Goal: Transaction & Acquisition: Purchase product/service

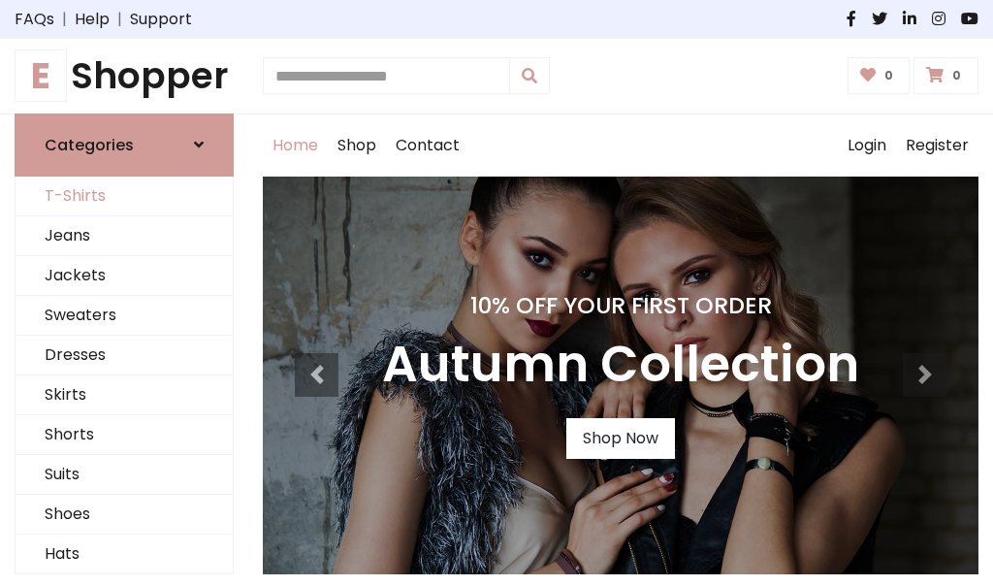
click at [124, 196] on link "T-Shirts" at bounding box center [124, 197] width 217 height 40
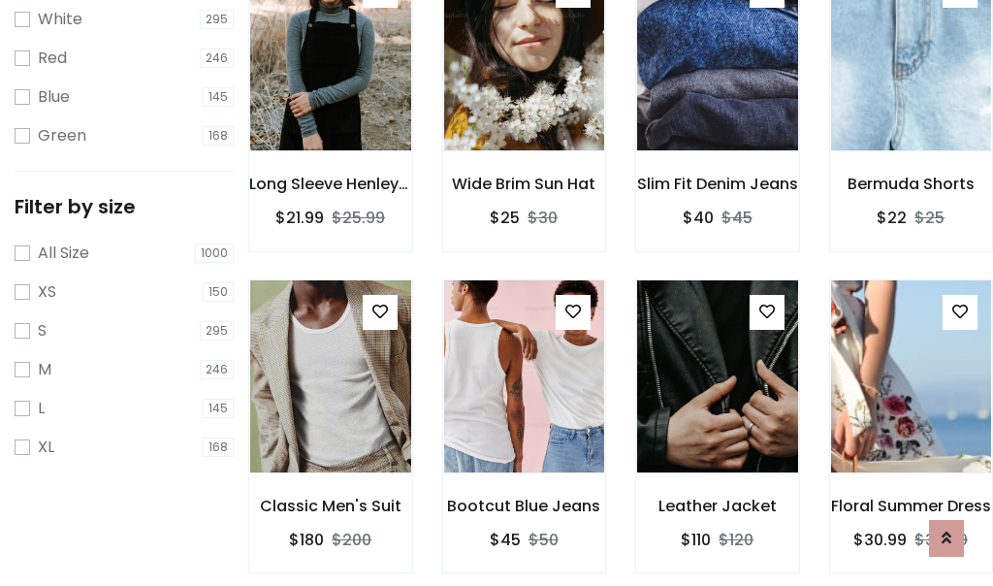
scroll to position [35, 0]
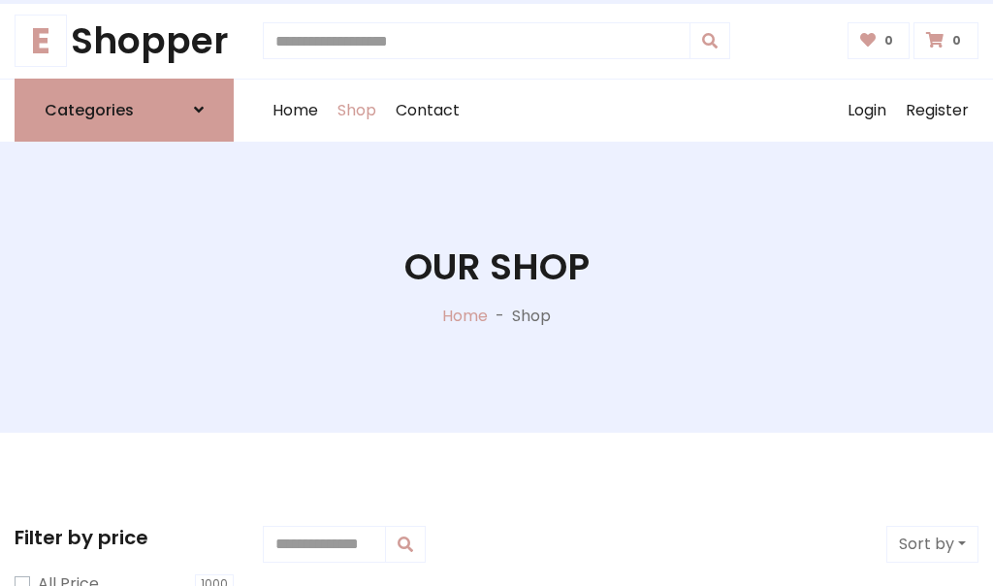
click at [497, 286] on h1 "Our Shop" at bounding box center [496, 267] width 185 height 44
click at [621, 110] on div "Home Shop Contact Log out Login Register" at bounding box center [621, 111] width 716 height 62
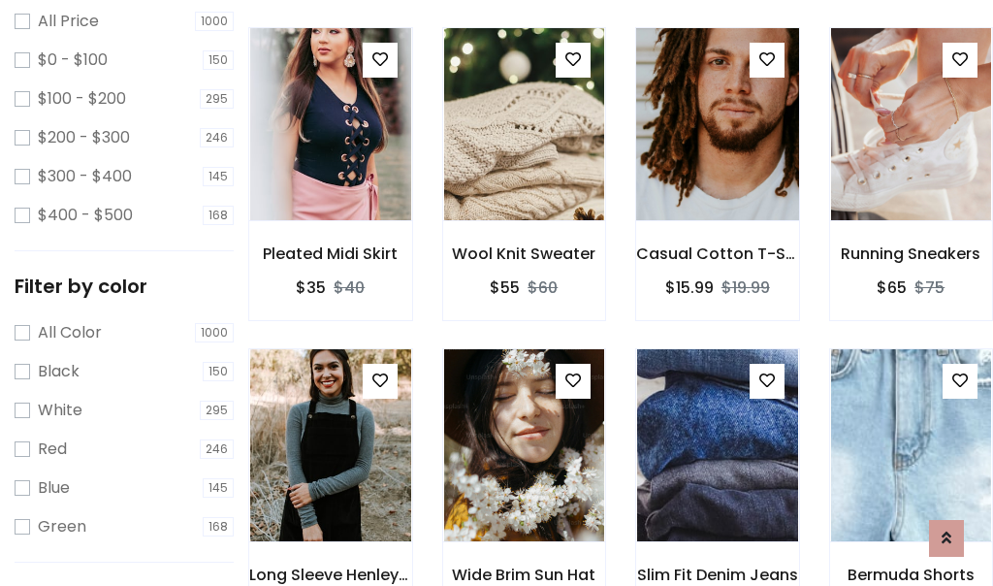
click at [717, 159] on img at bounding box center [717, 124] width 193 height 466
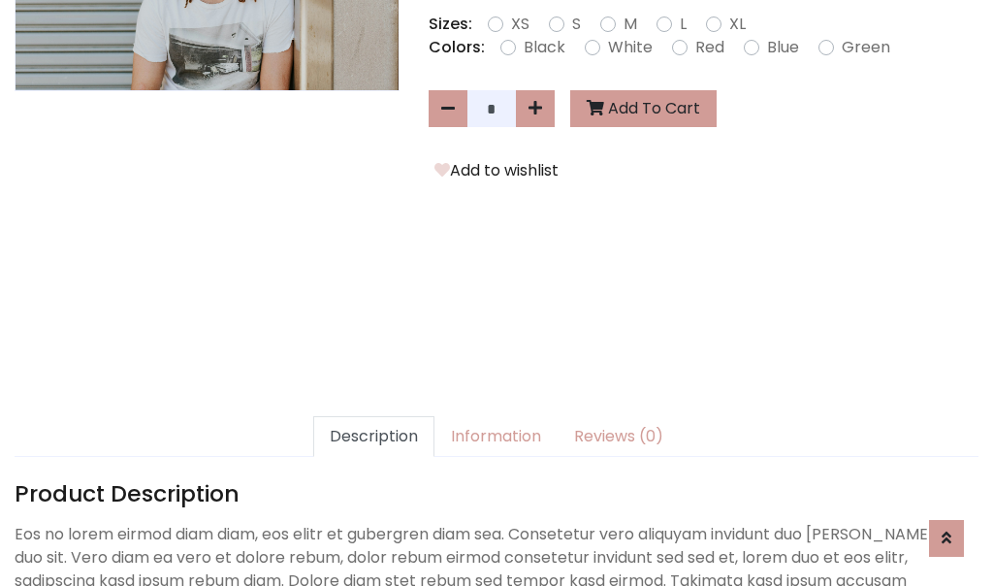
scroll to position [474, 0]
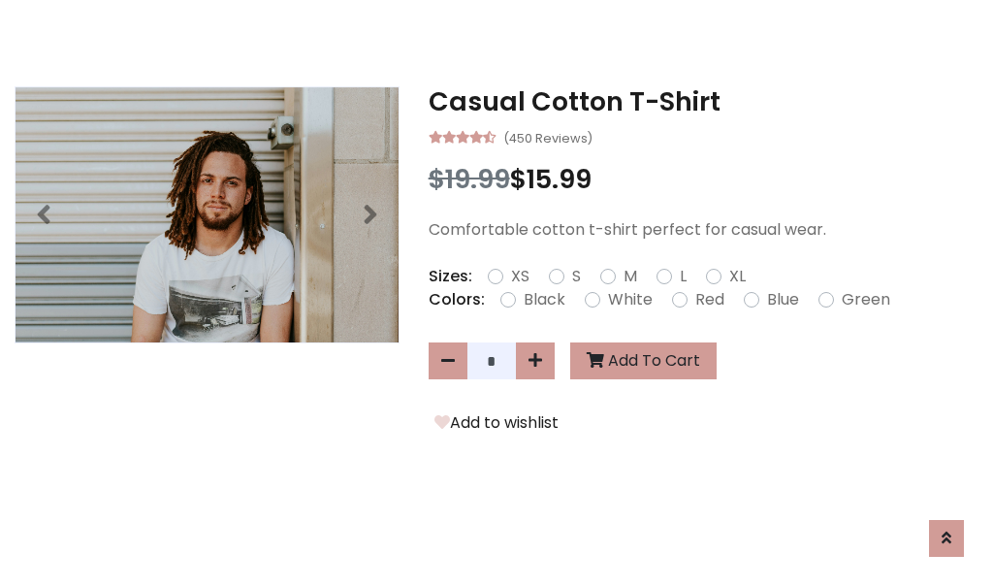
click at [703, 101] on h3 "Casual Cotton T-Shirt" at bounding box center [704, 101] width 550 height 31
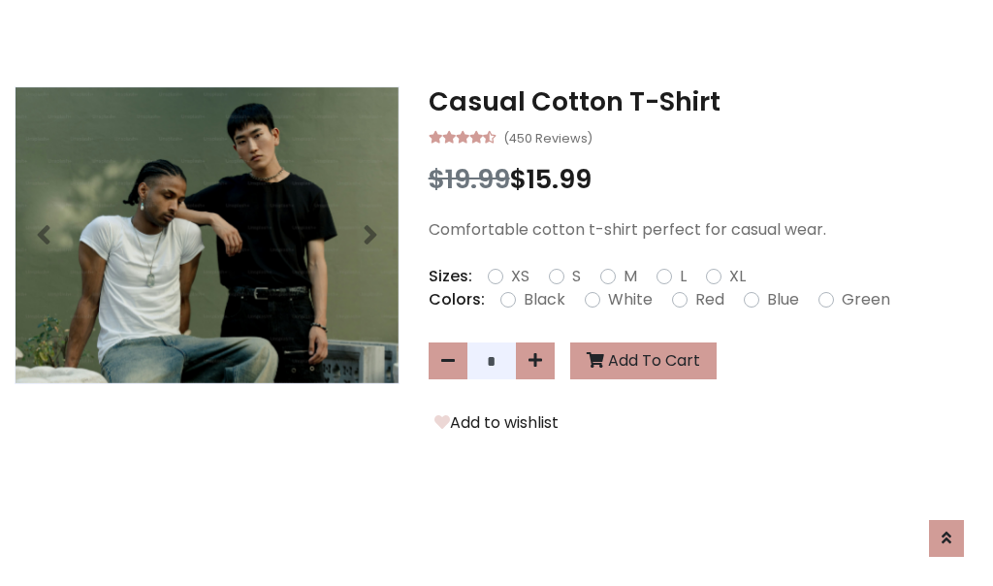
click at [703, 101] on h3 "Casual Cotton T-Shirt" at bounding box center [704, 101] width 550 height 31
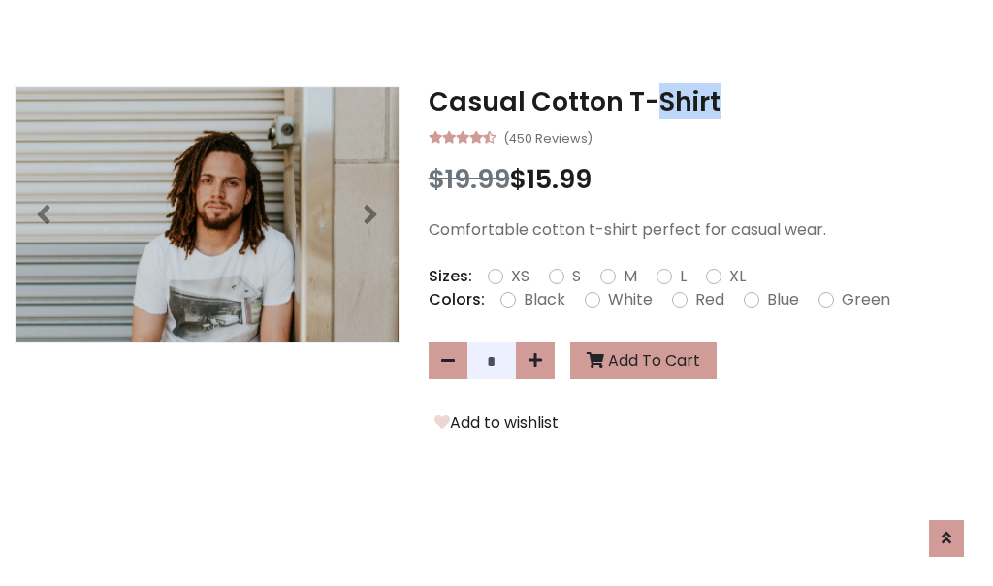
click at [703, 101] on h3 "Casual Cotton T-Shirt" at bounding box center [704, 101] width 550 height 31
